Goal: Information Seeking & Learning: Find specific fact

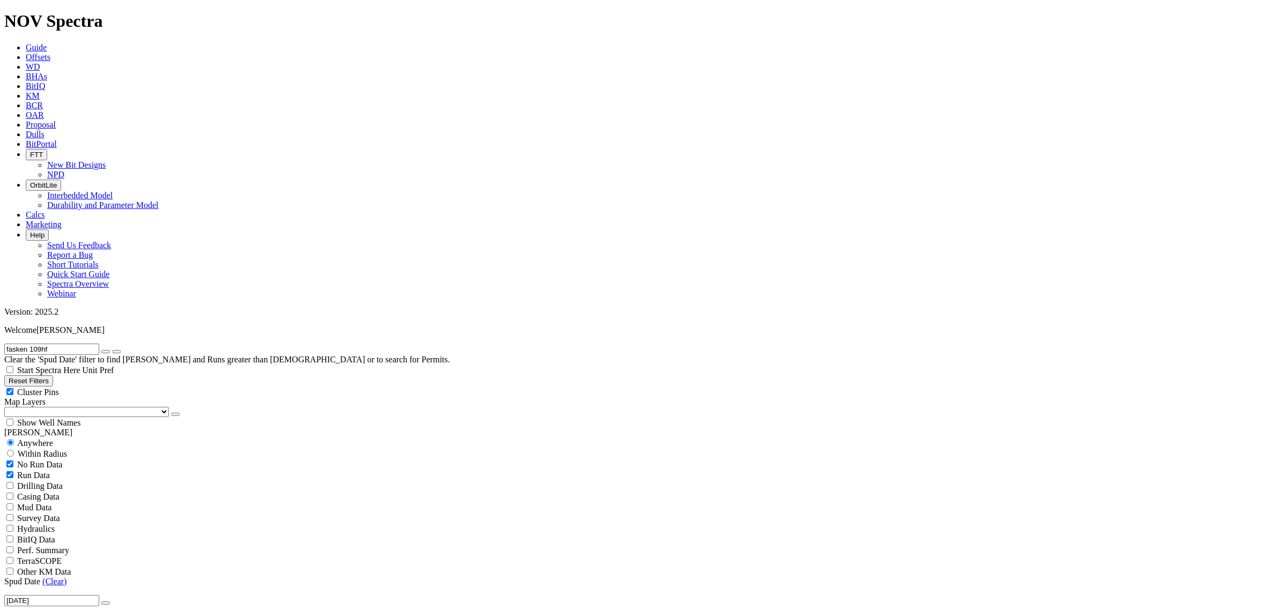
drag, startPoint x: 64, startPoint y: 44, endPoint x: -39, endPoint y: 47, distance: 103.5
type input "nic"
click at [51, 344] on input "ni" at bounding box center [51, 349] width 95 height 11
type input "nickel city"
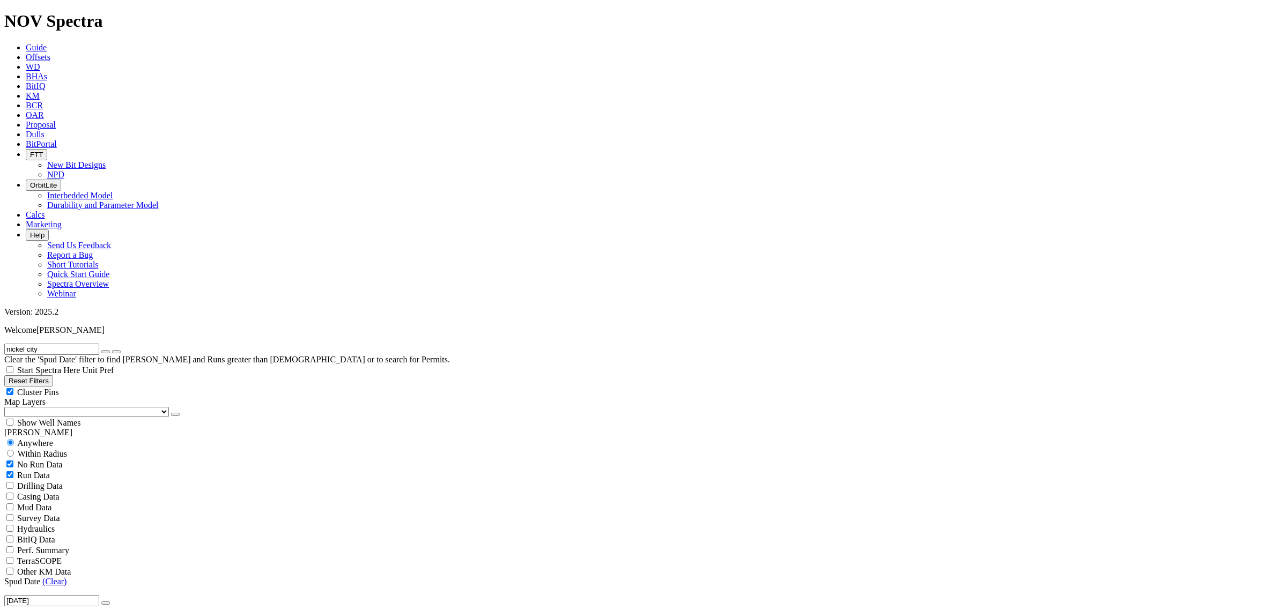
click at [112, 350] on button "submit" at bounding box center [116, 351] width 9 height 3
